Goal: Transaction & Acquisition: Purchase product/service

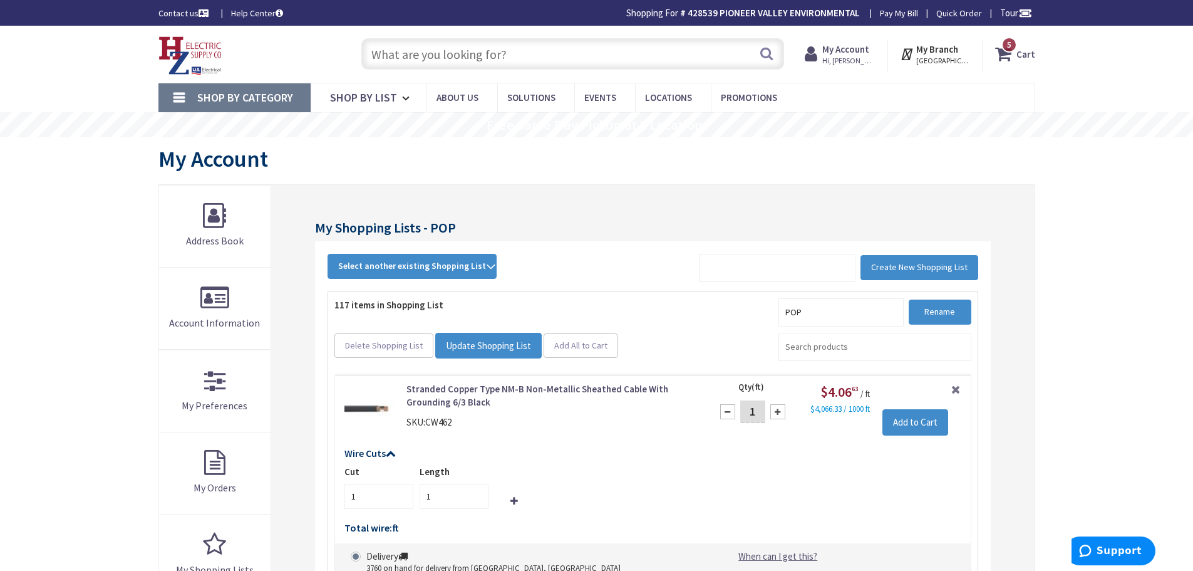
click at [1020, 49] on strong "Cart" at bounding box center [1026, 54] width 19 height 23
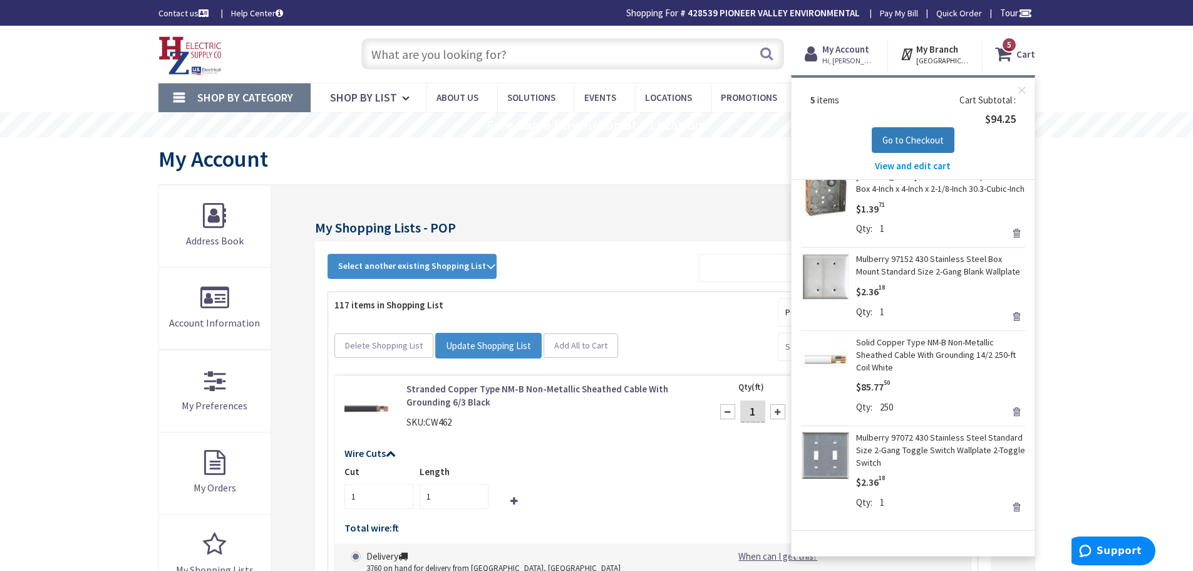
click at [928, 143] on span "Go to Checkout" at bounding box center [913, 140] width 61 height 12
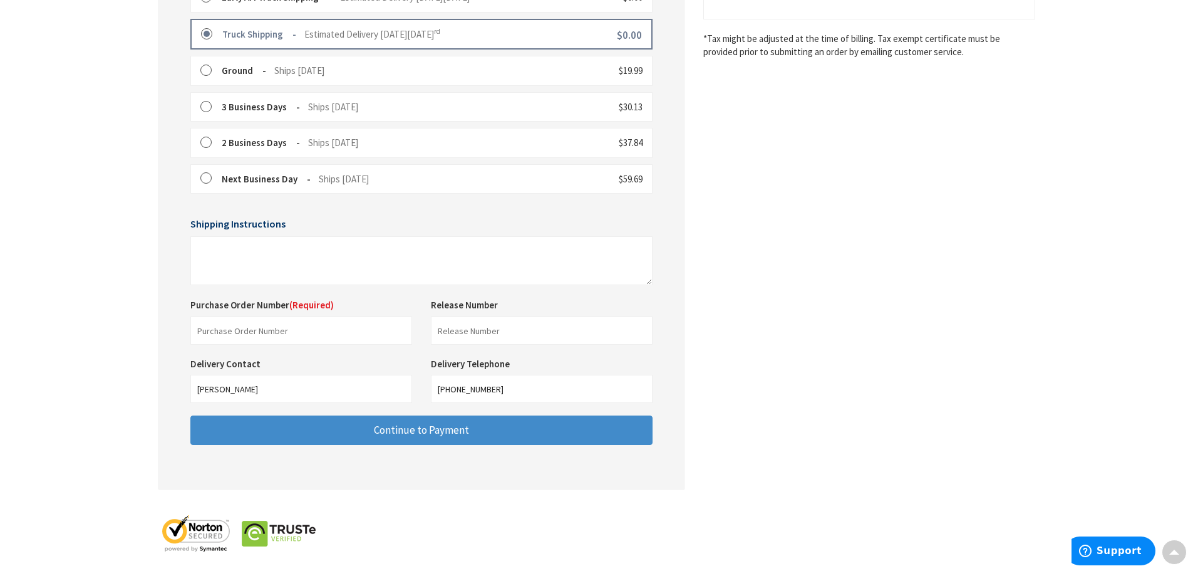
scroll to position [393, 0]
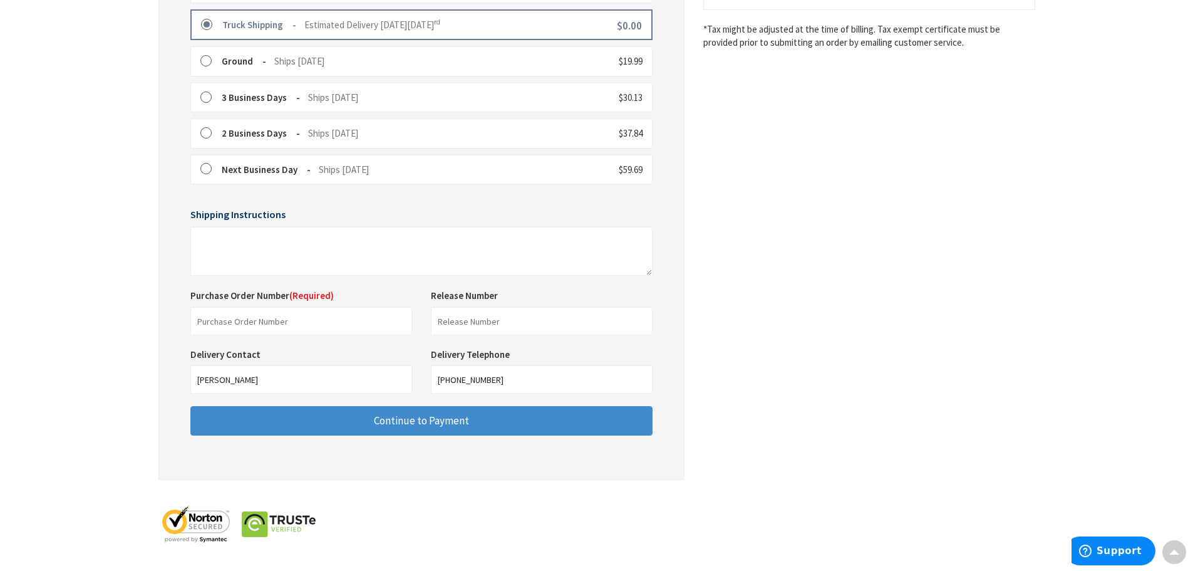
click at [339, 302] on div "Purchase Order Number (Required) This is a required field." at bounding box center [301, 312] width 241 height 46
click at [333, 318] on input "text" at bounding box center [301, 321] width 222 height 28
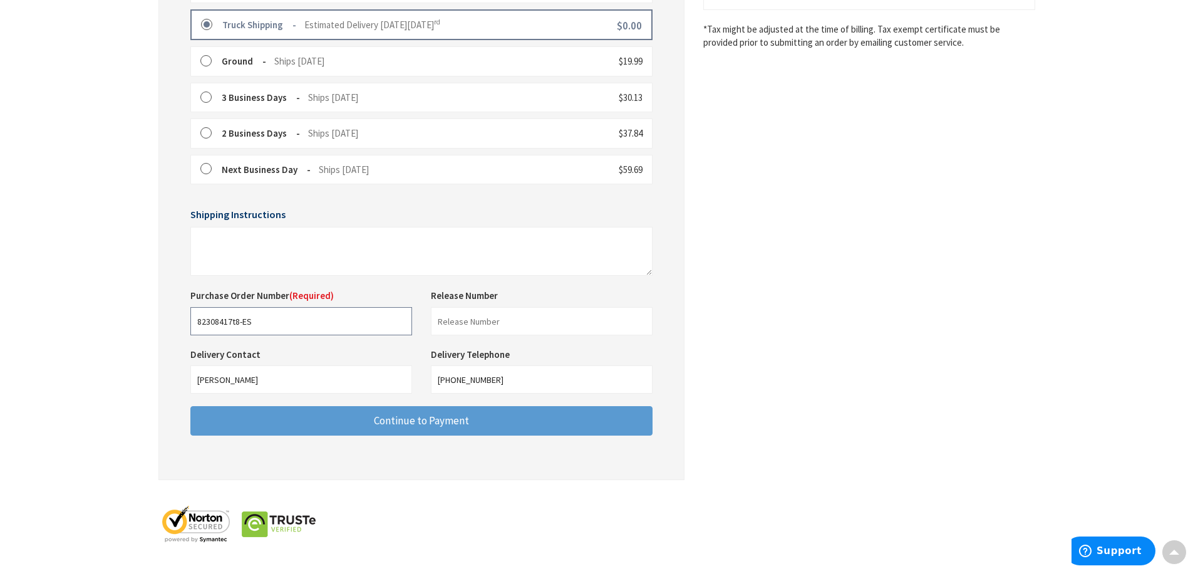
type input "82308417t8-ES"
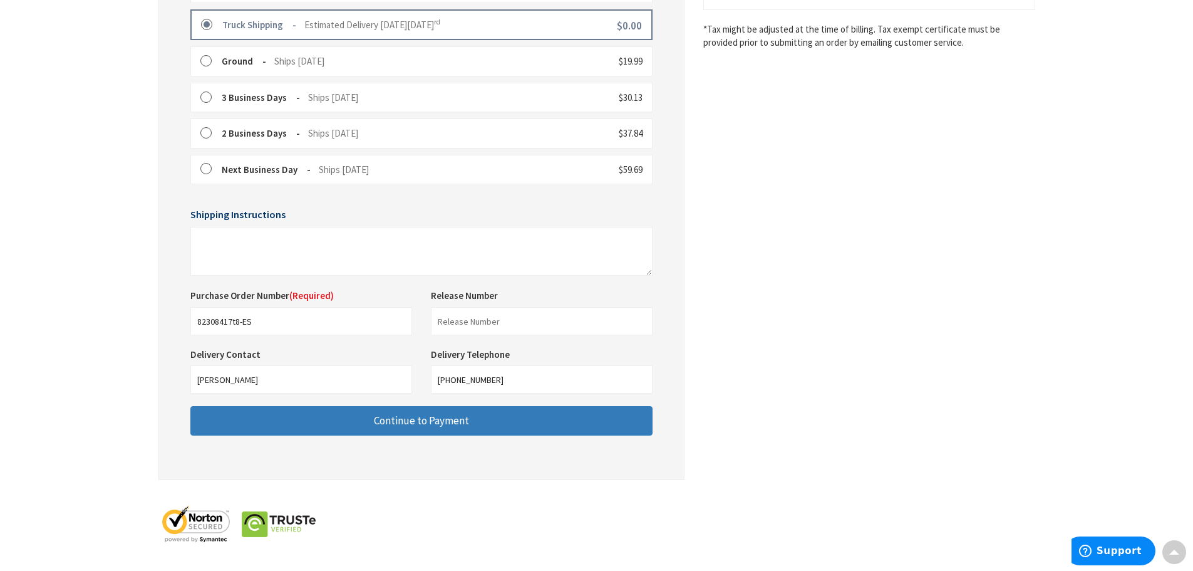
click at [387, 418] on span "Continue to Payment" at bounding box center [421, 420] width 95 height 14
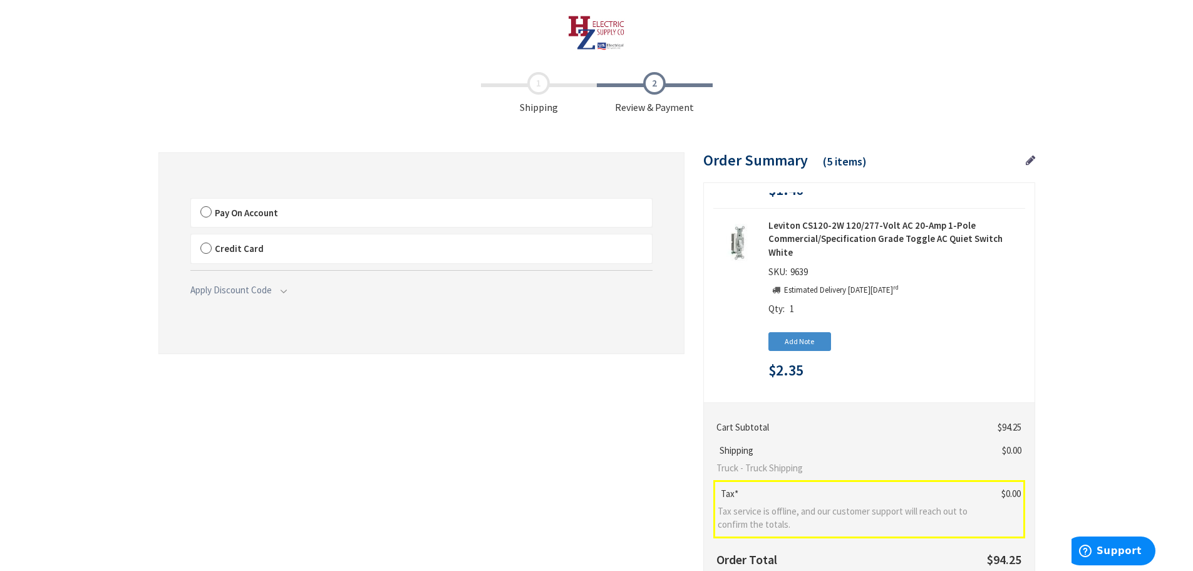
click at [210, 211] on label "Pay On Account" at bounding box center [421, 213] width 461 height 29
click at [209, 208] on label "Pay On Account" at bounding box center [421, 213] width 461 height 29
click at [191, 201] on input "Pay On Account" at bounding box center [191, 201] width 0 height 0
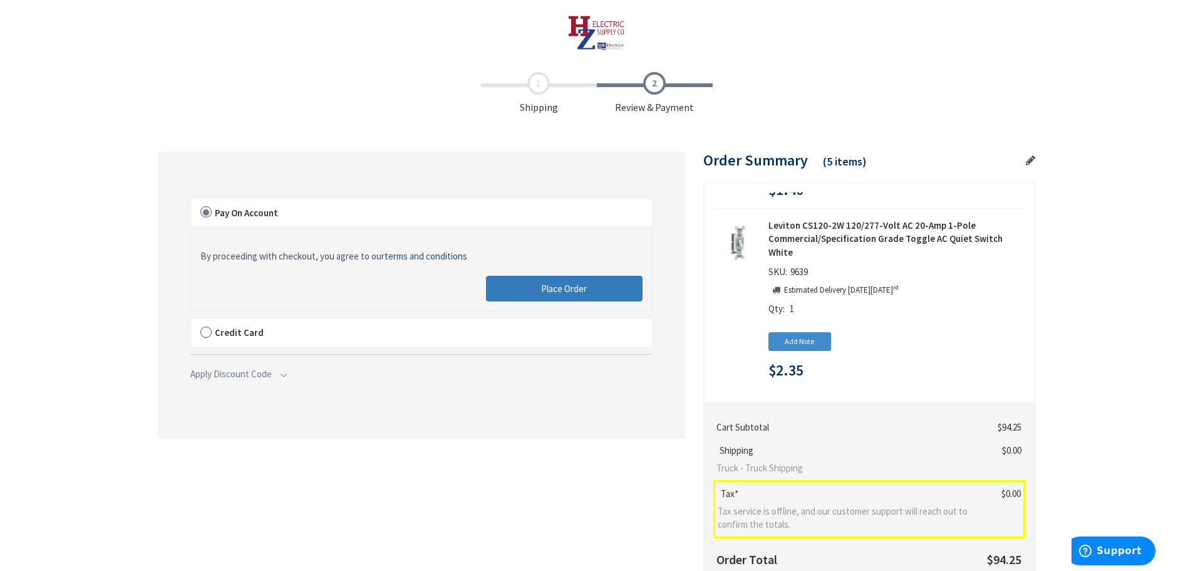
click at [540, 286] on button "Place Order" at bounding box center [564, 289] width 157 height 26
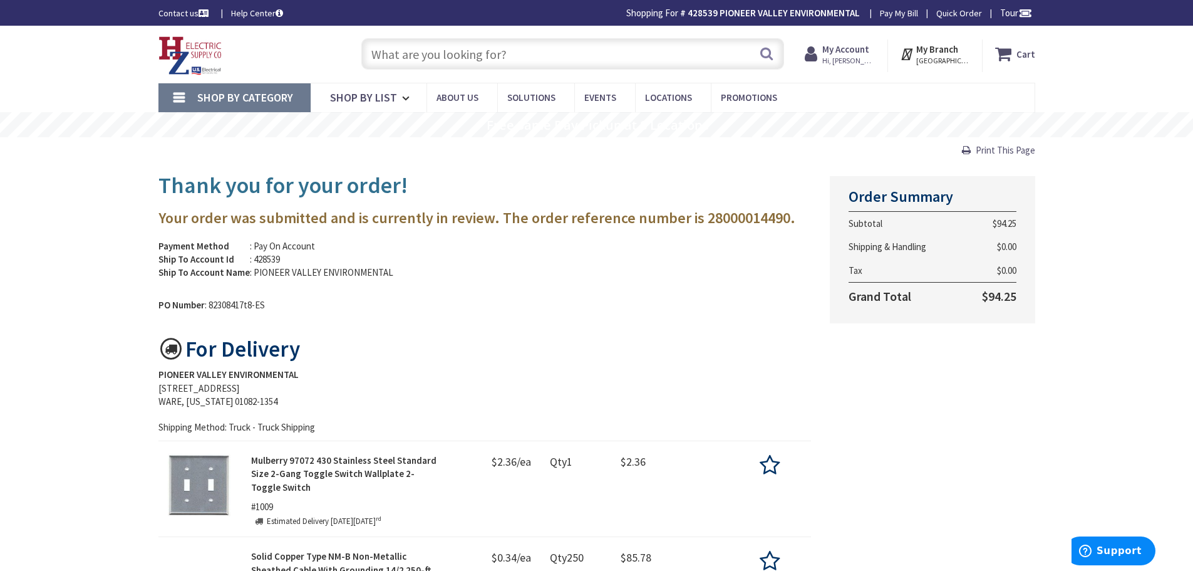
type input "[STREET_ADDRESS][US_STATE]"
